Goal: Task Accomplishment & Management: Use online tool/utility

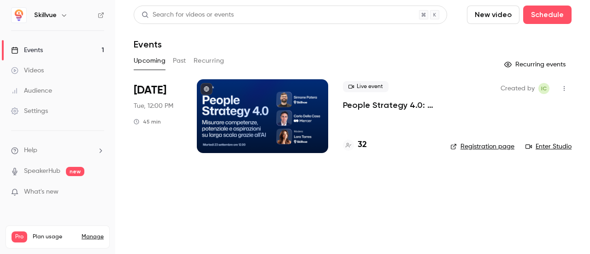
drag, startPoint x: 806, startPoint y: 6, endPoint x: 316, endPoint y: 207, distance: 529.7
click at [316, 207] on main "Search for videos or events New video Schedule Events Upcoming Past Recurring R…" at bounding box center [352, 127] width 475 height 254
click at [302, 130] on div at bounding box center [262, 116] width 131 height 74
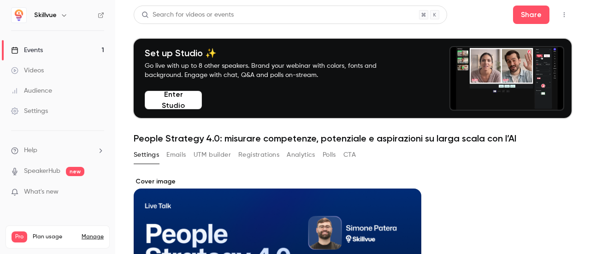
click at [255, 155] on button "Registrations" at bounding box center [258, 155] width 41 height 15
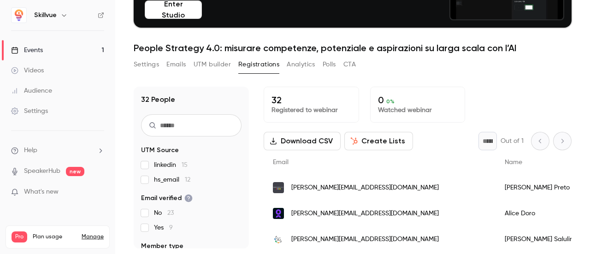
scroll to position [20, 0]
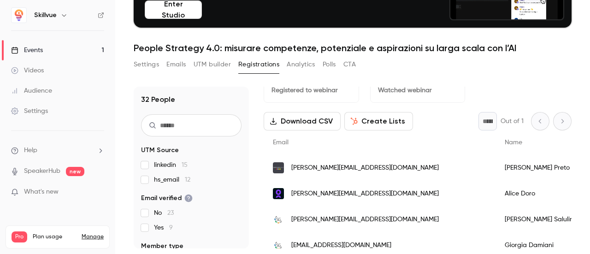
click at [213, 65] on button "UTM builder" at bounding box center [212, 64] width 37 height 15
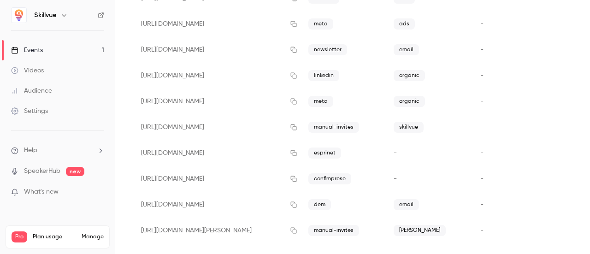
scroll to position [237, 0]
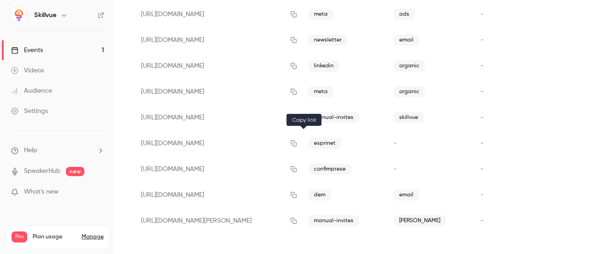
click at [297, 142] on icon "button" at bounding box center [293, 143] width 7 height 6
click at [301, 174] on button "button" at bounding box center [293, 169] width 15 height 15
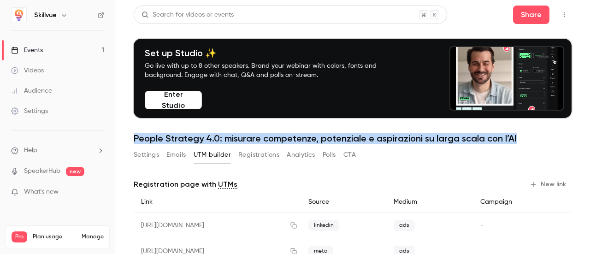
drag, startPoint x: 538, startPoint y: 136, endPoint x: 131, endPoint y: 140, distance: 406.7
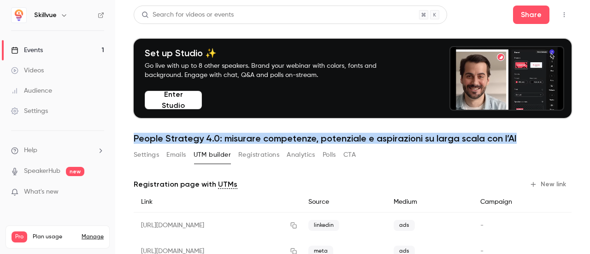
click at [131, 140] on main "Search for videos or events Share Set up Studio ✨ Go live with up to 8 other sp…" at bounding box center [352, 127] width 475 height 254
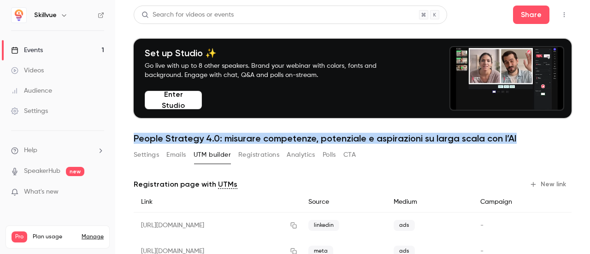
copy h1 "People Strategy 4.0: misurare competenze, potenziale e aspirazioni su larga sca…"
